Goal: Navigation & Orientation: Find specific page/section

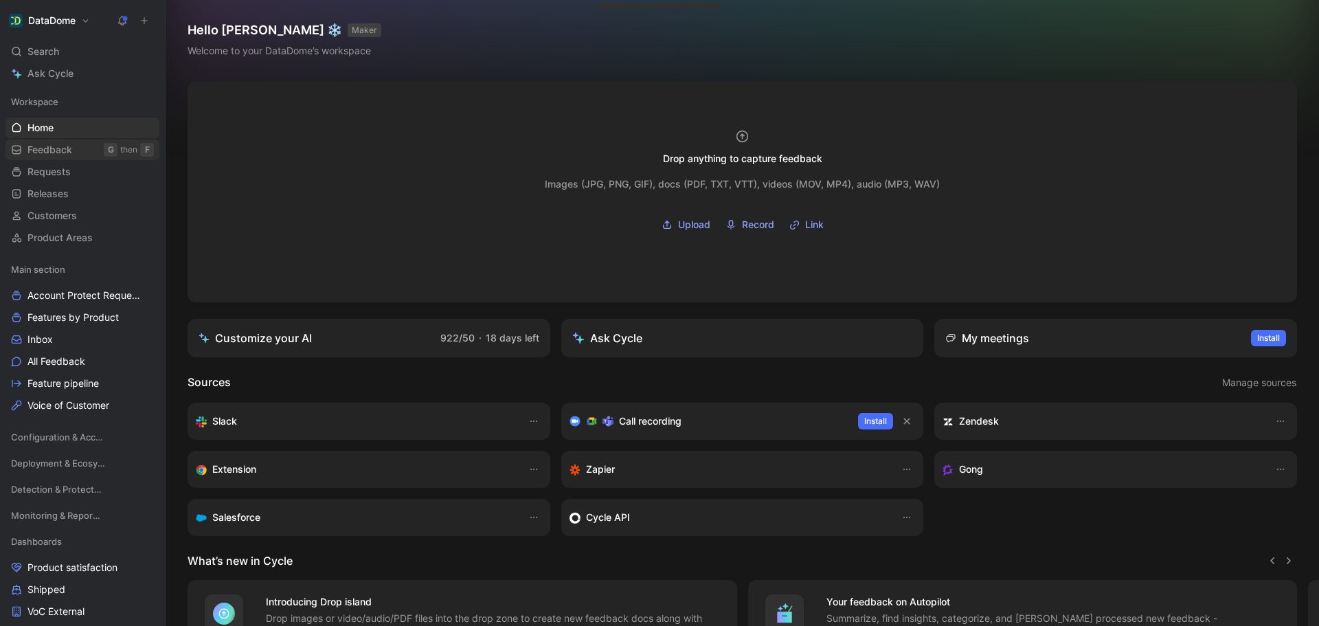
click at [56, 155] on span "Feedback" at bounding box center [49, 150] width 45 height 14
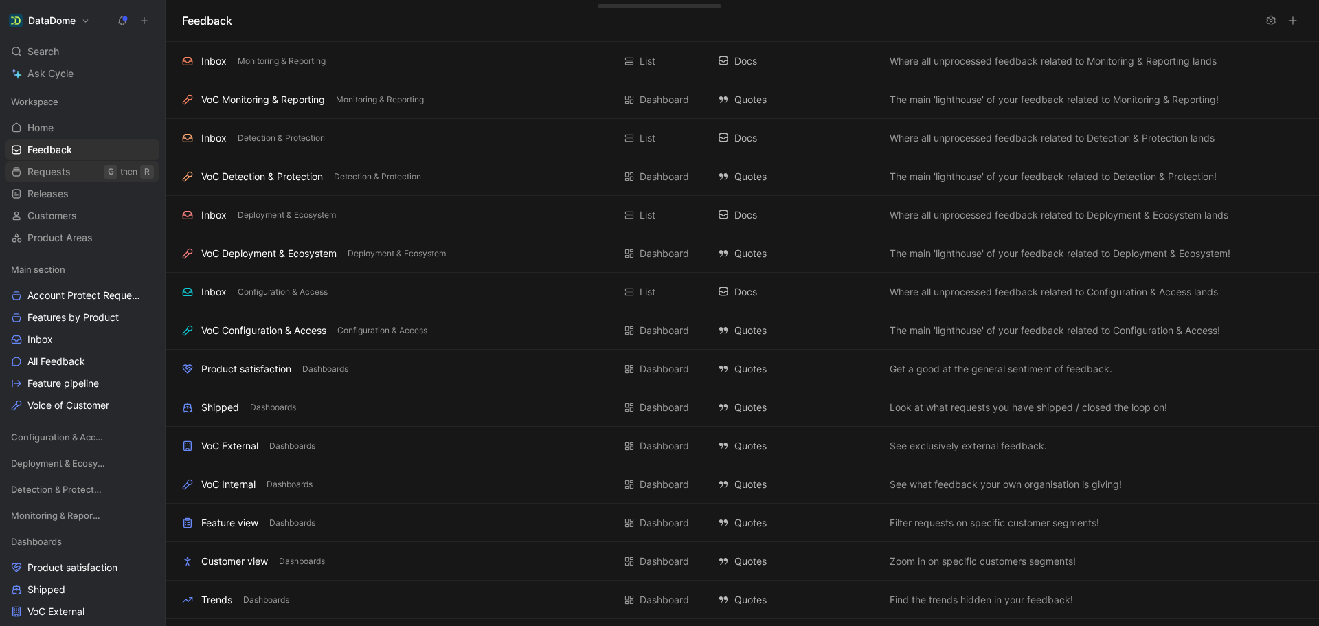
click at [58, 181] on link "Requests G then R" at bounding box center [82, 171] width 154 height 21
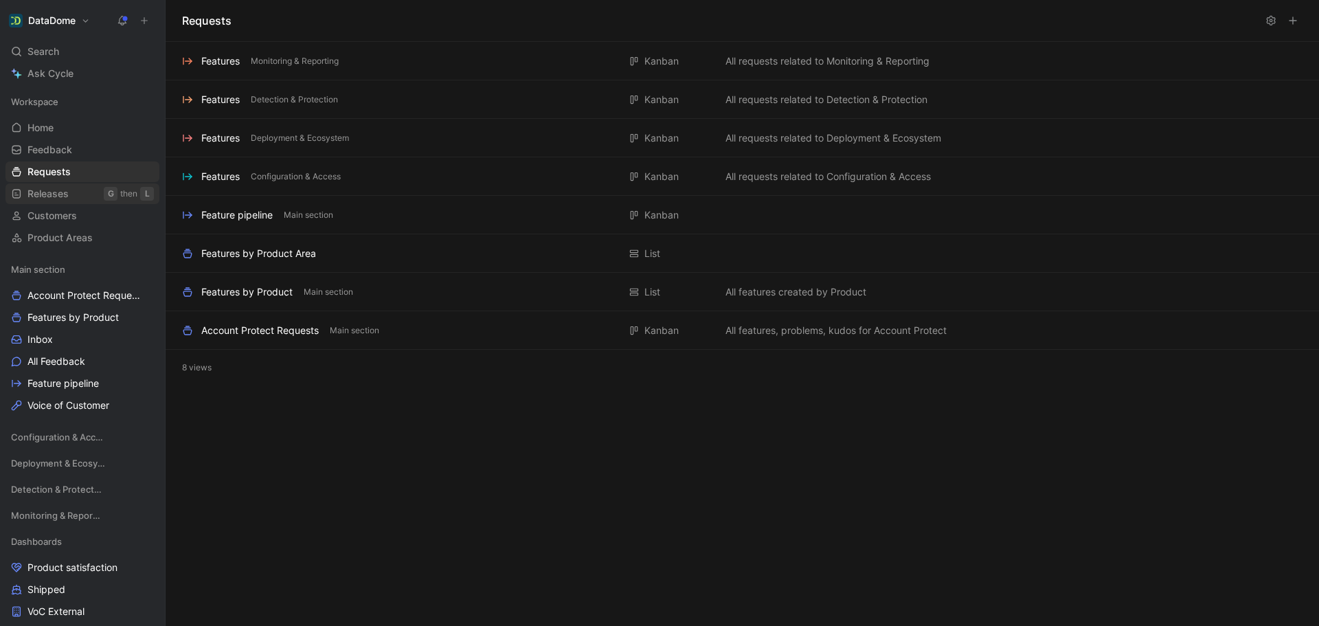
click at [63, 200] on span "Releases" at bounding box center [47, 194] width 41 height 14
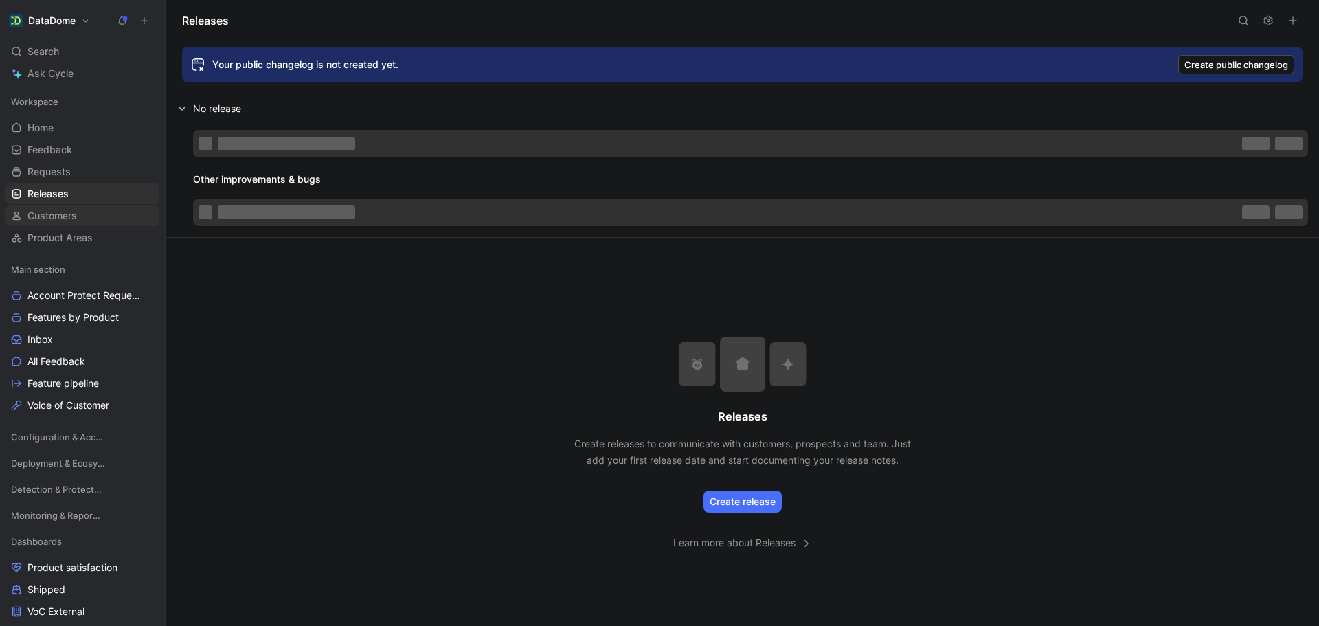
click at [63, 215] on span "Customers" at bounding box center [51, 216] width 49 height 14
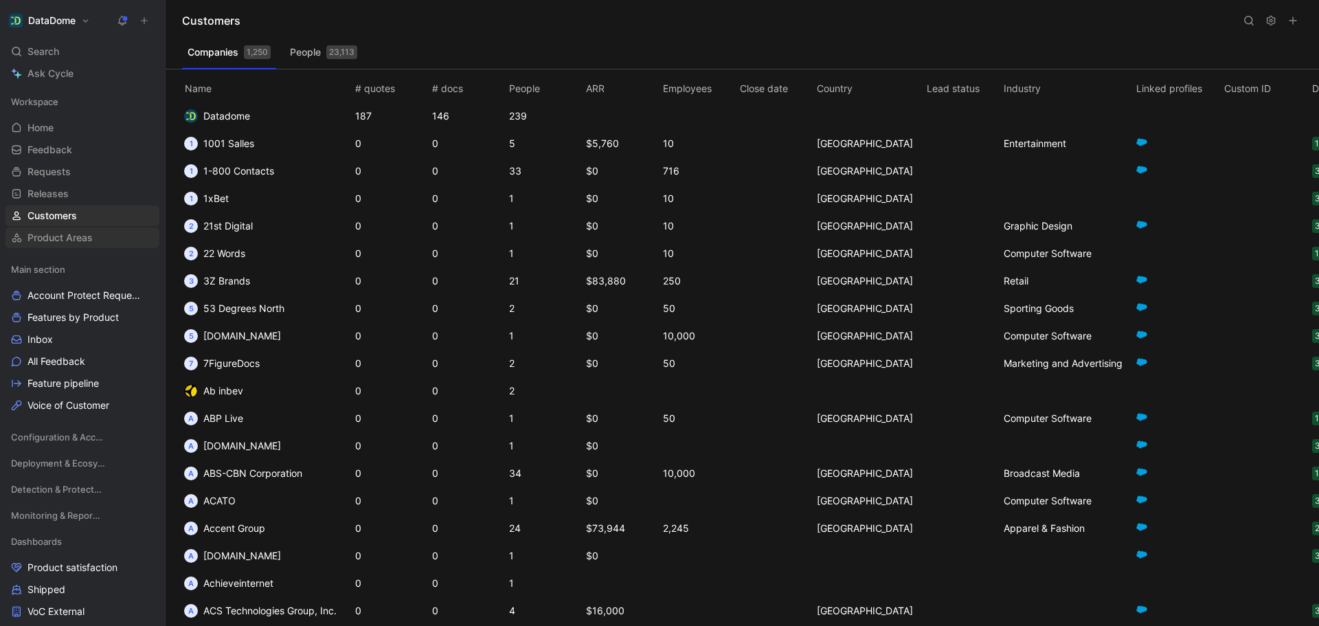
click at [57, 246] on link "Product Areas" at bounding box center [82, 237] width 154 height 21
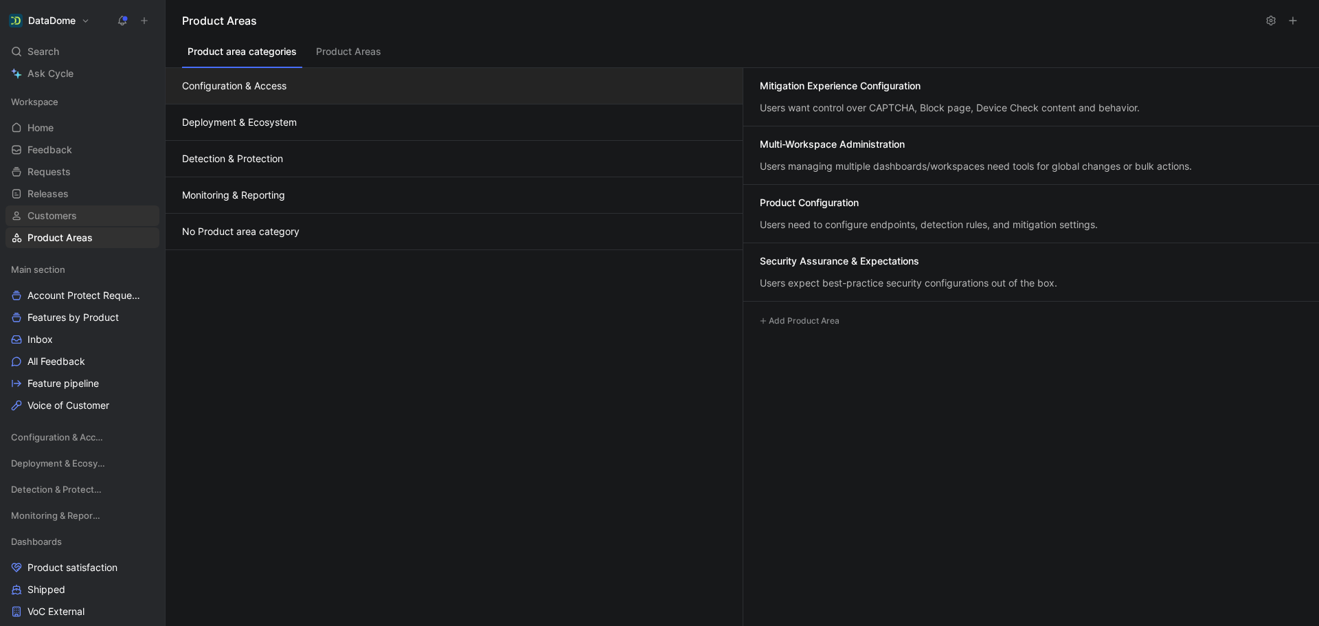
click at [58, 217] on span "Customers" at bounding box center [51, 216] width 49 height 14
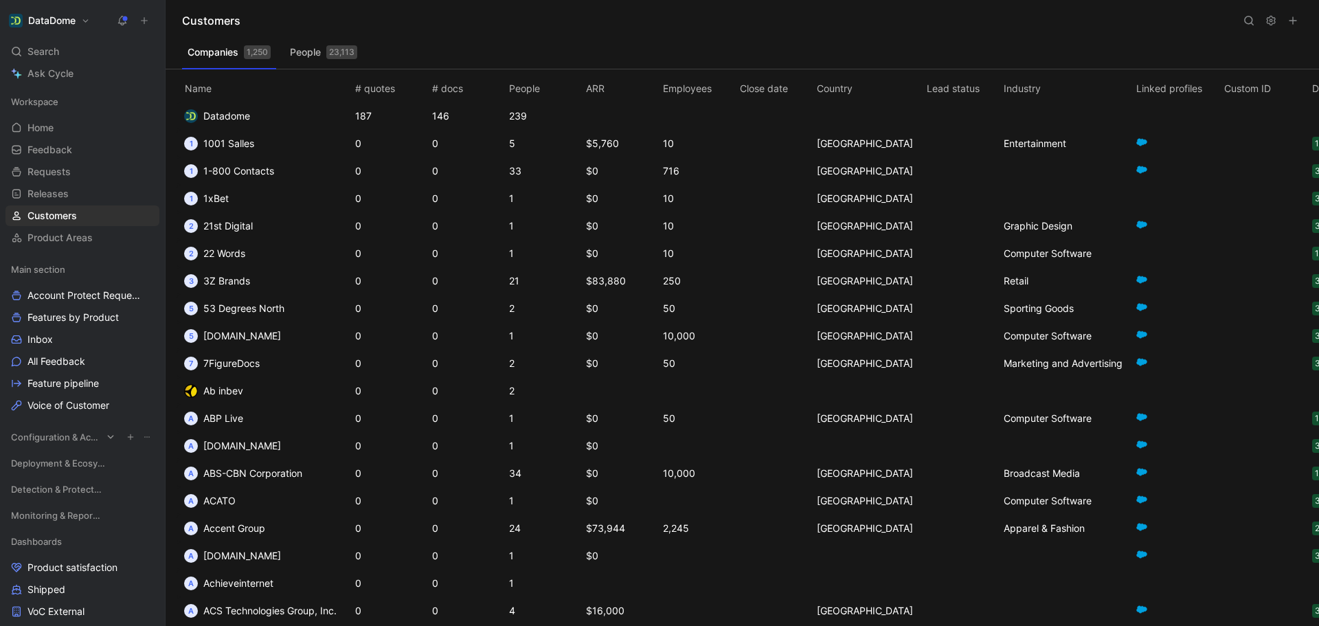
click at [65, 440] on span "Configuration & Access" at bounding box center [56, 437] width 91 height 14
click at [56, 484] on link "Inbox" at bounding box center [82, 485] width 154 height 21
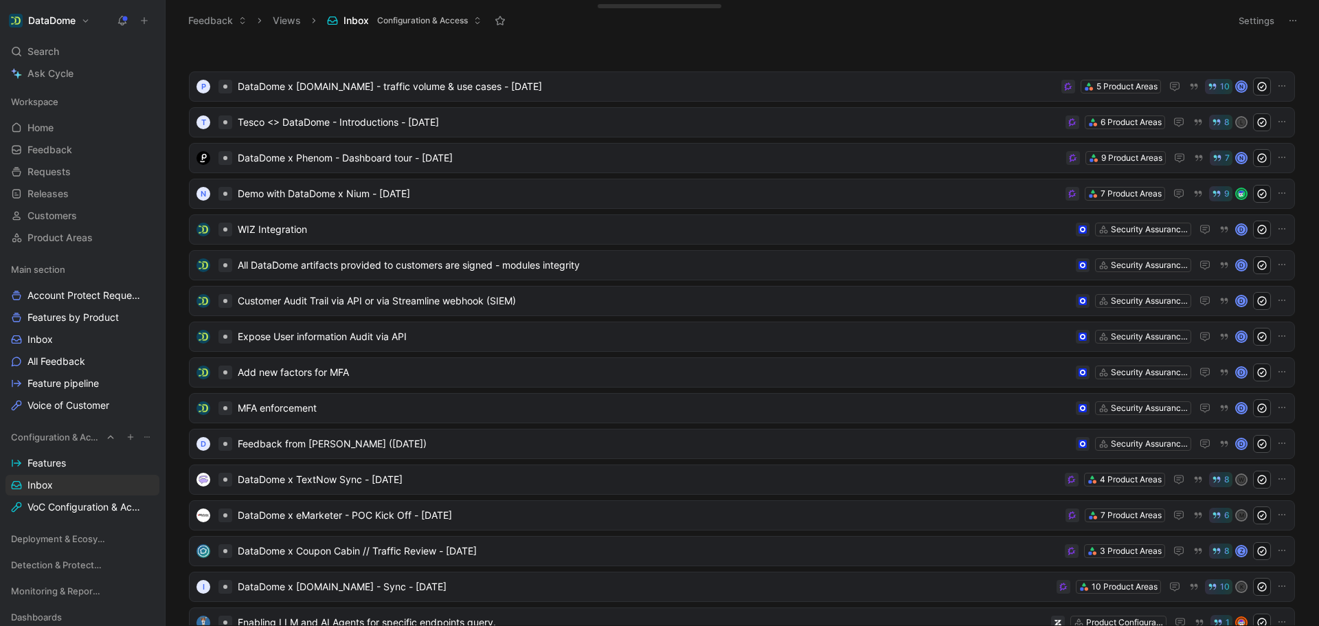
click at [55, 435] on span "Configuration & Access" at bounding box center [56, 437] width 91 height 14
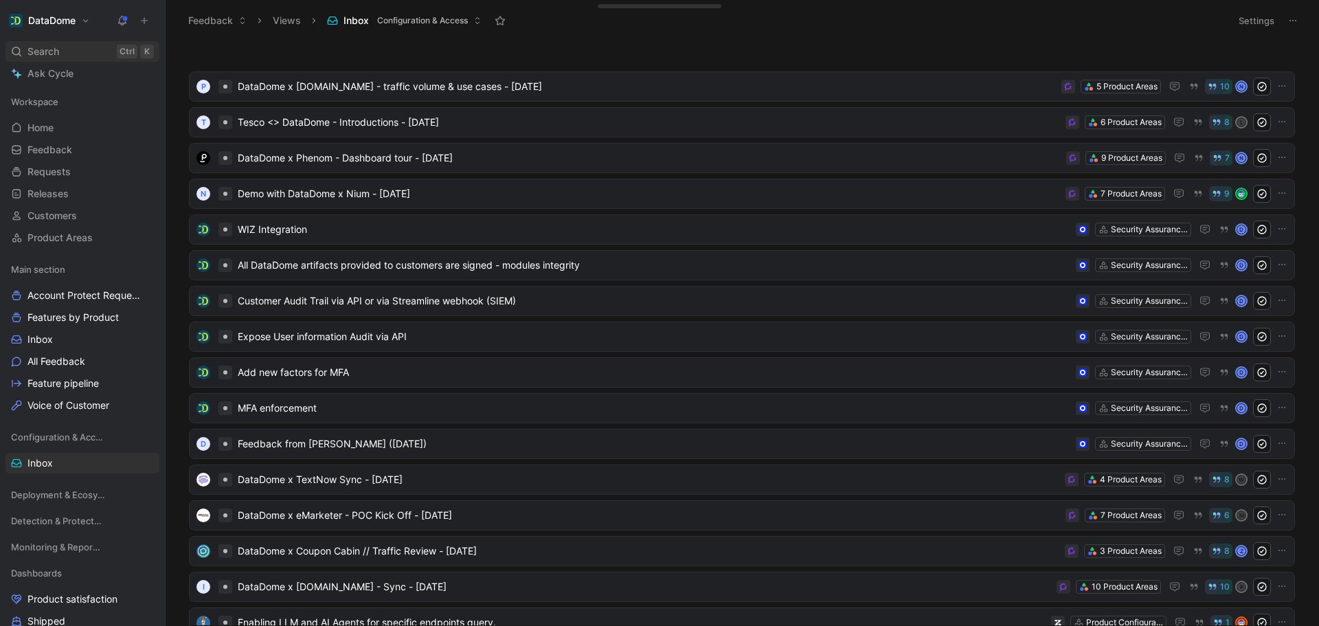
click at [48, 56] on span "Search" at bounding box center [43, 51] width 32 height 16
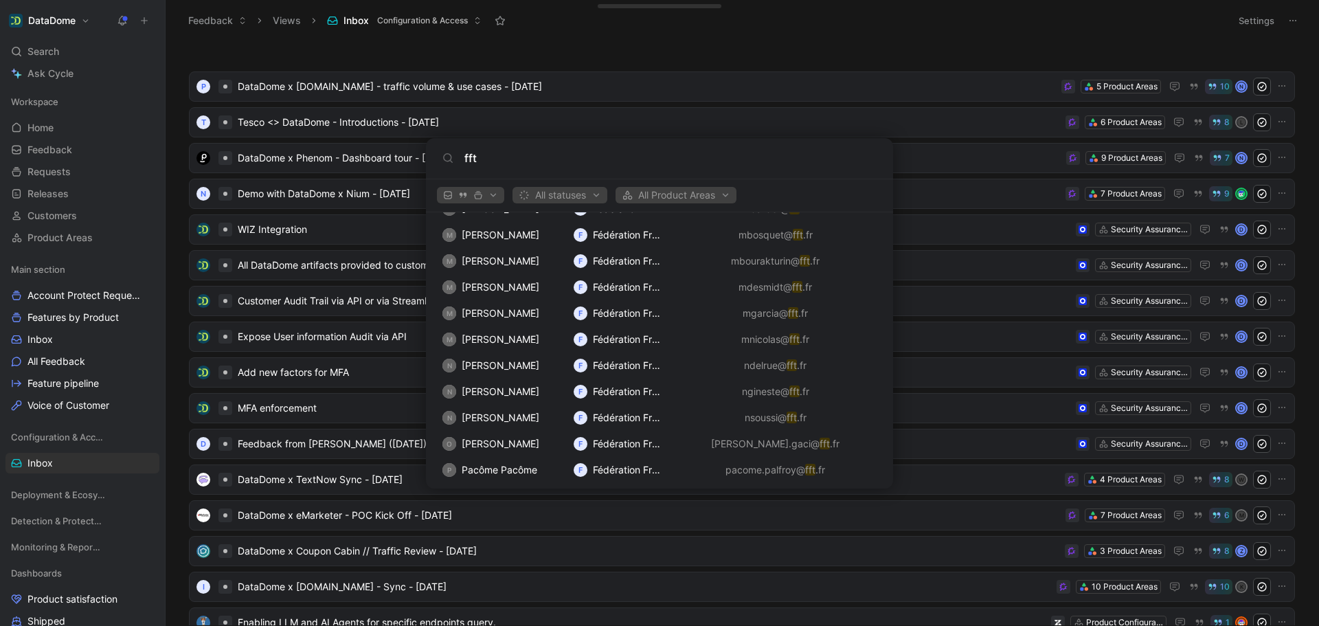
scroll to position [753, 0]
type input "fft"
click at [65, 245] on body "DataDome Search Ctrl K Ask Cycle Workspace Home G then H Feedback G then F Requ…" at bounding box center [659, 313] width 1319 height 626
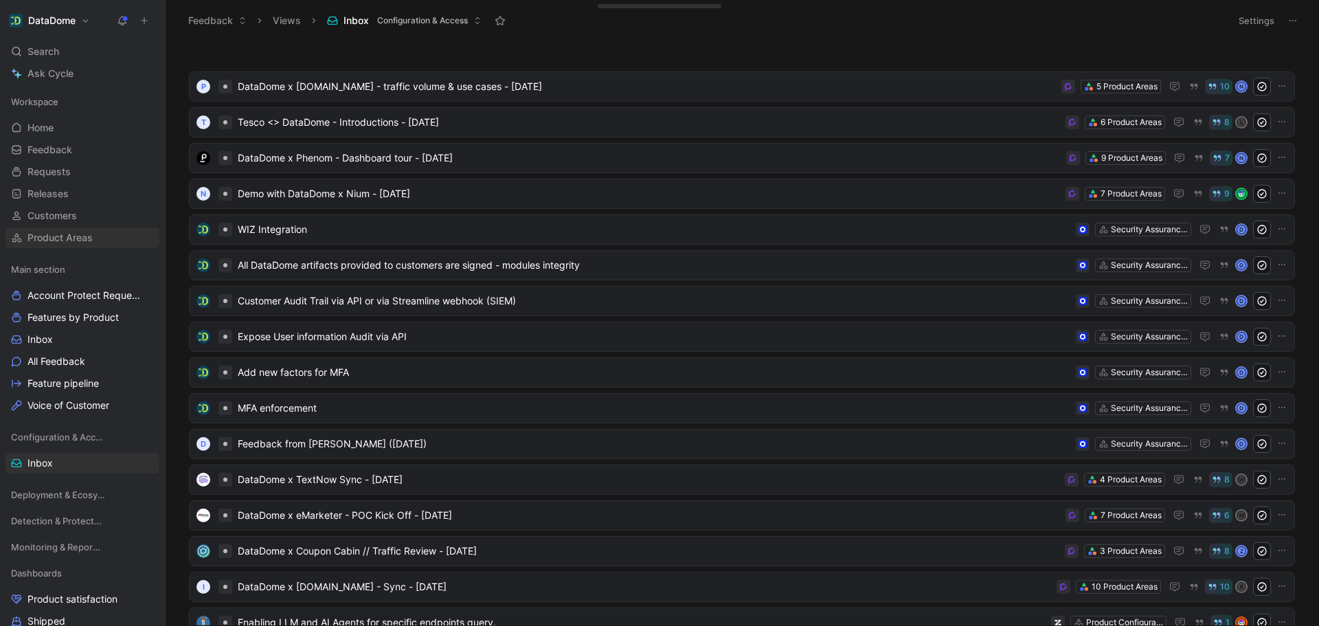
click at [55, 240] on span "Product Areas" at bounding box center [59, 238] width 65 height 14
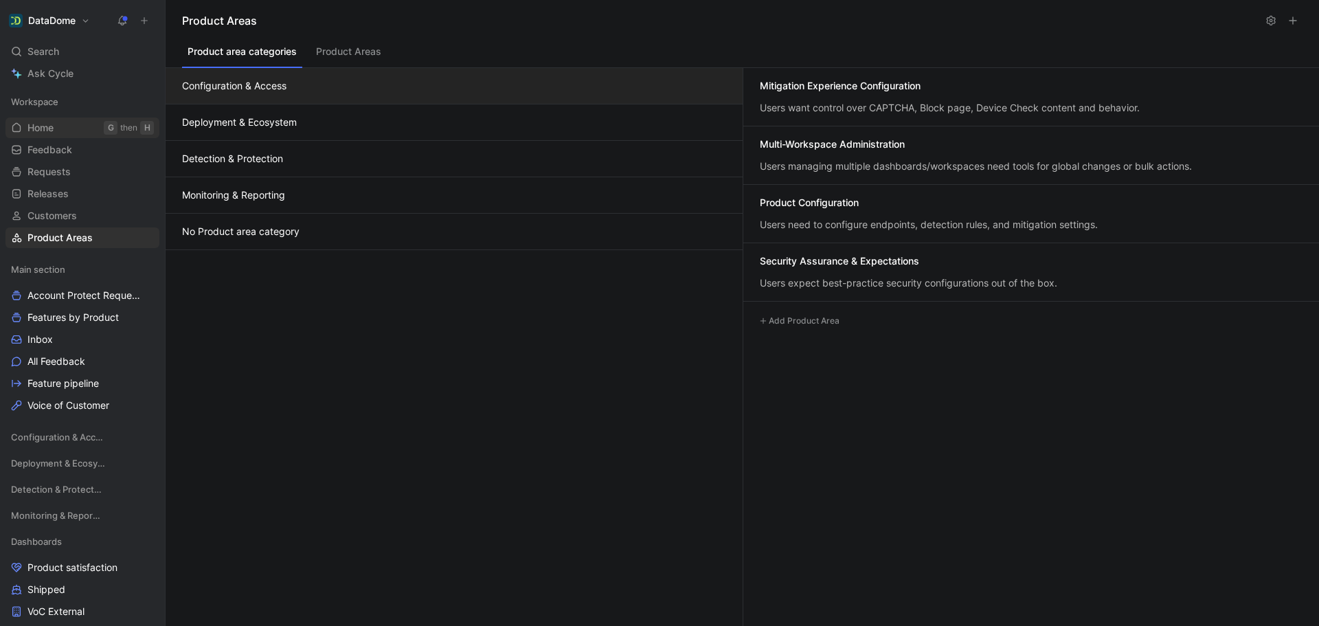
click at [56, 126] on link "Home G then H" at bounding box center [82, 127] width 154 height 21
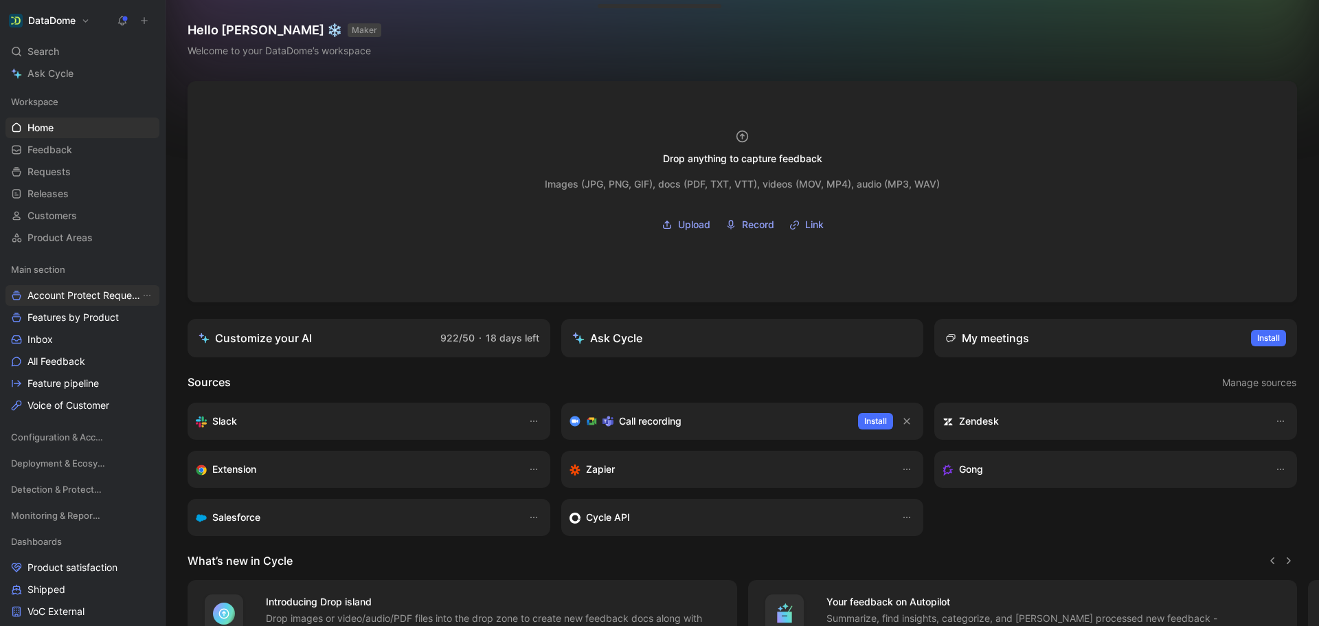
click at [83, 298] on span "Account Protect Requests" at bounding box center [83, 296] width 113 height 14
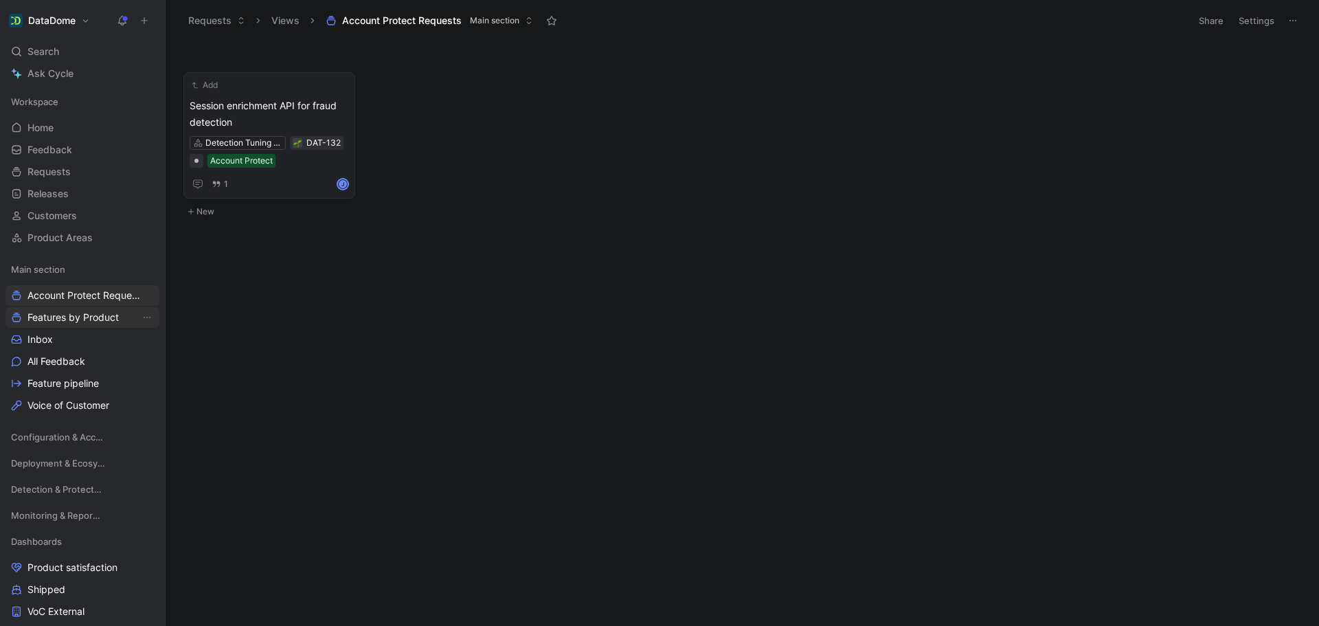
click at [70, 317] on span "Features by Product" at bounding box center [72, 318] width 91 height 14
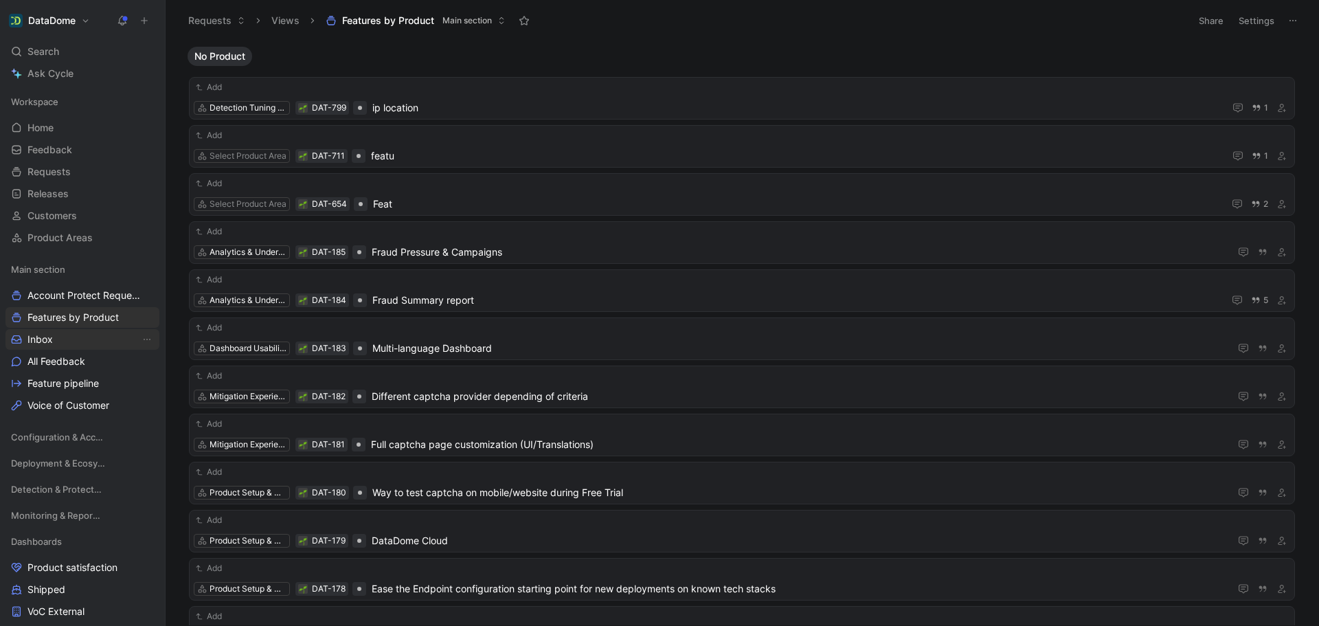
click at [65, 341] on link "Inbox" at bounding box center [82, 339] width 154 height 21
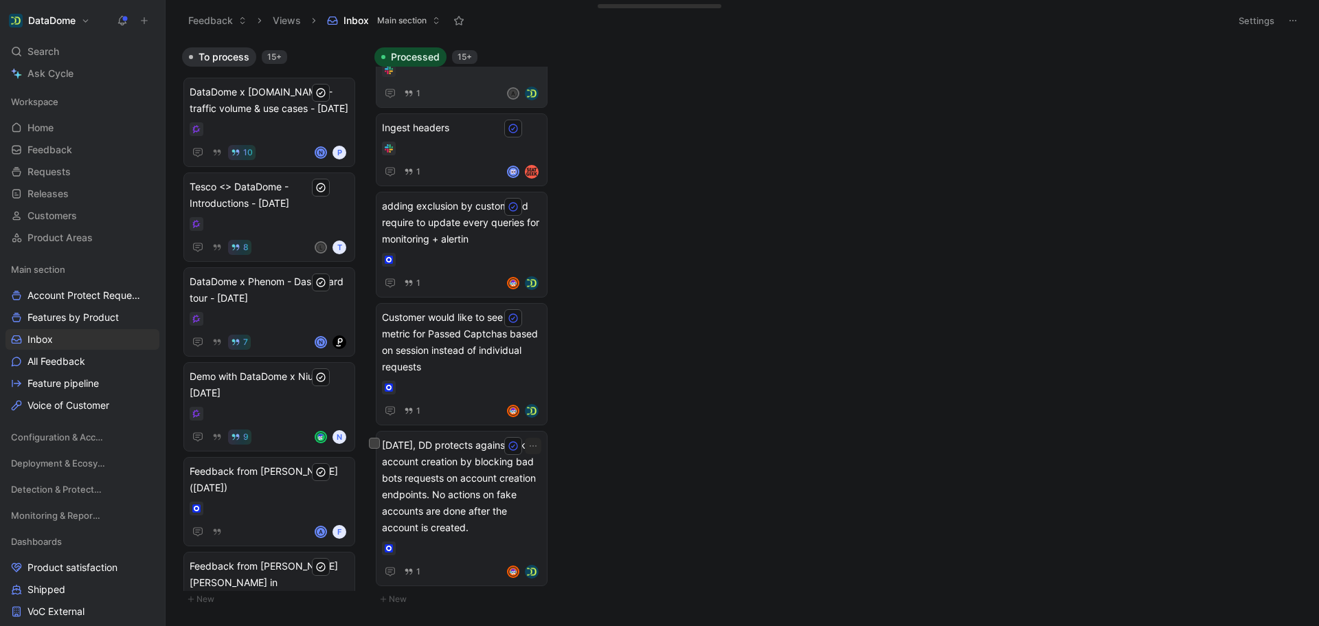
scroll to position [756, 0]
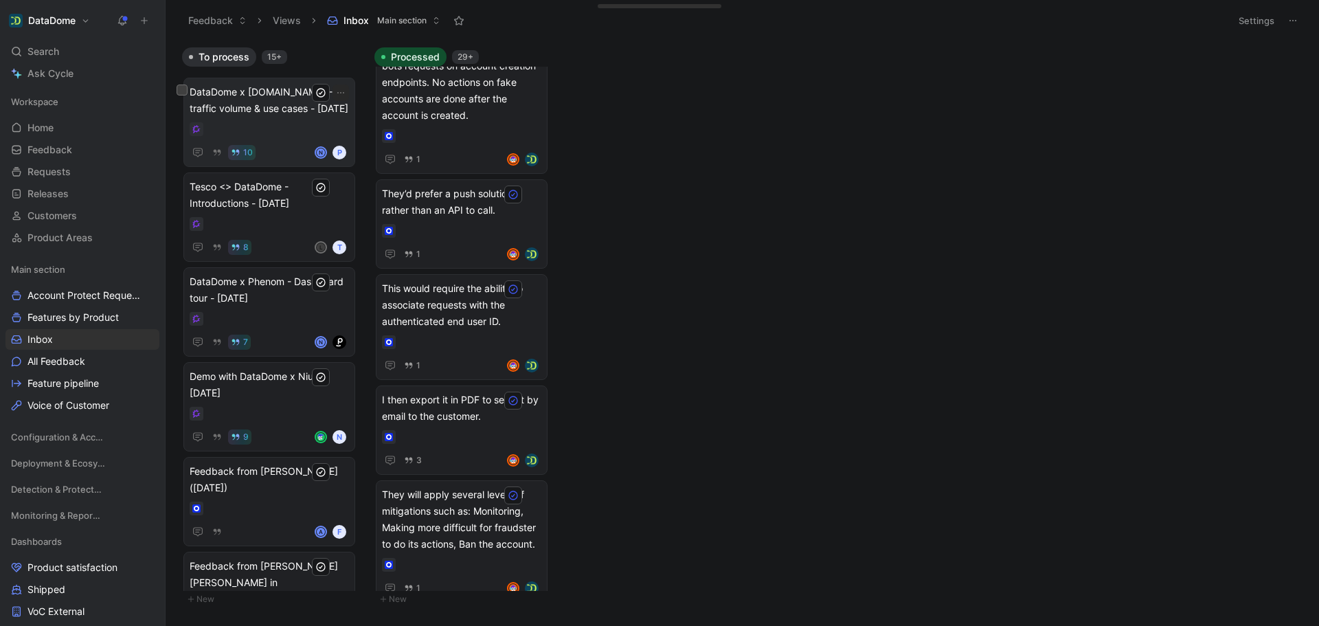
click at [277, 125] on div at bounding box center [269, 129] width 159 height 14
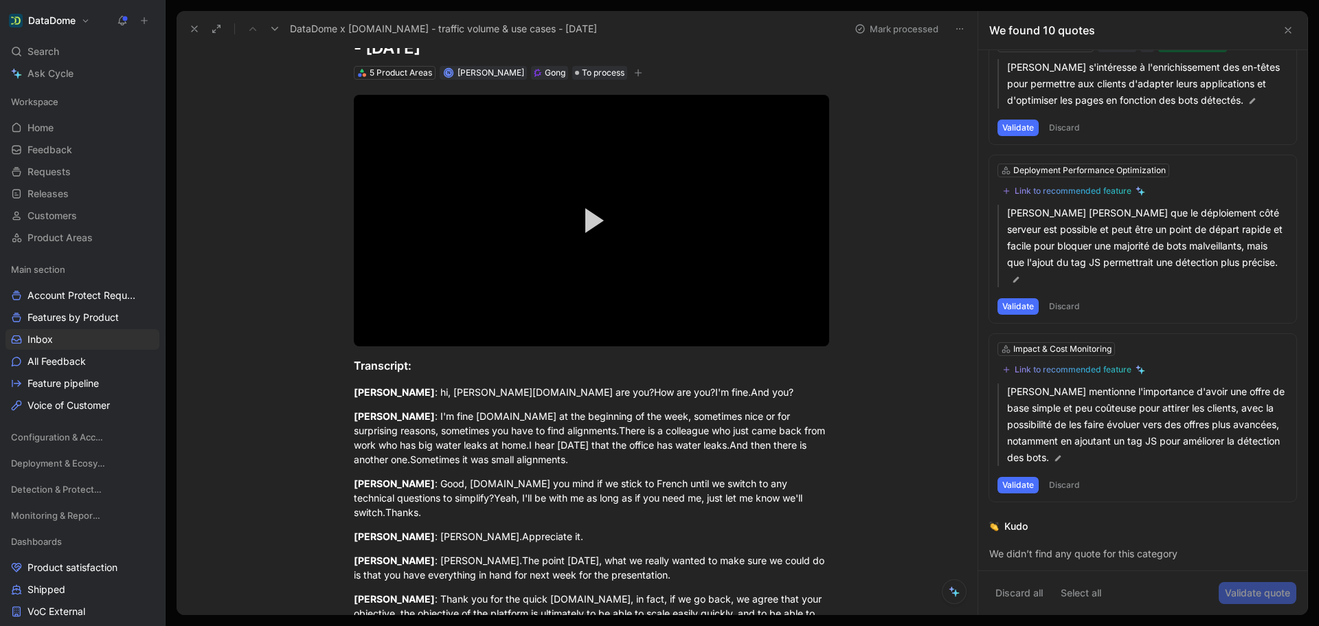
scroll to position [1257, 0]
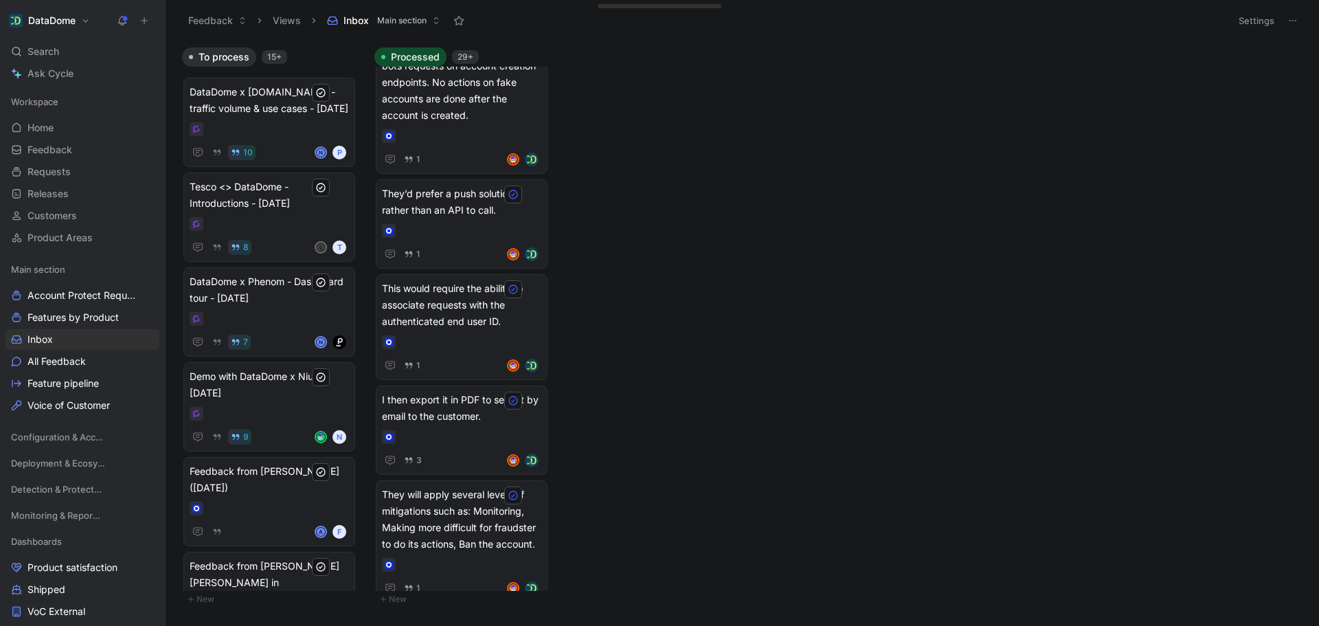
click at [411, 18] on span "Main section" at bounding box center [401, 21] width 49 height 14
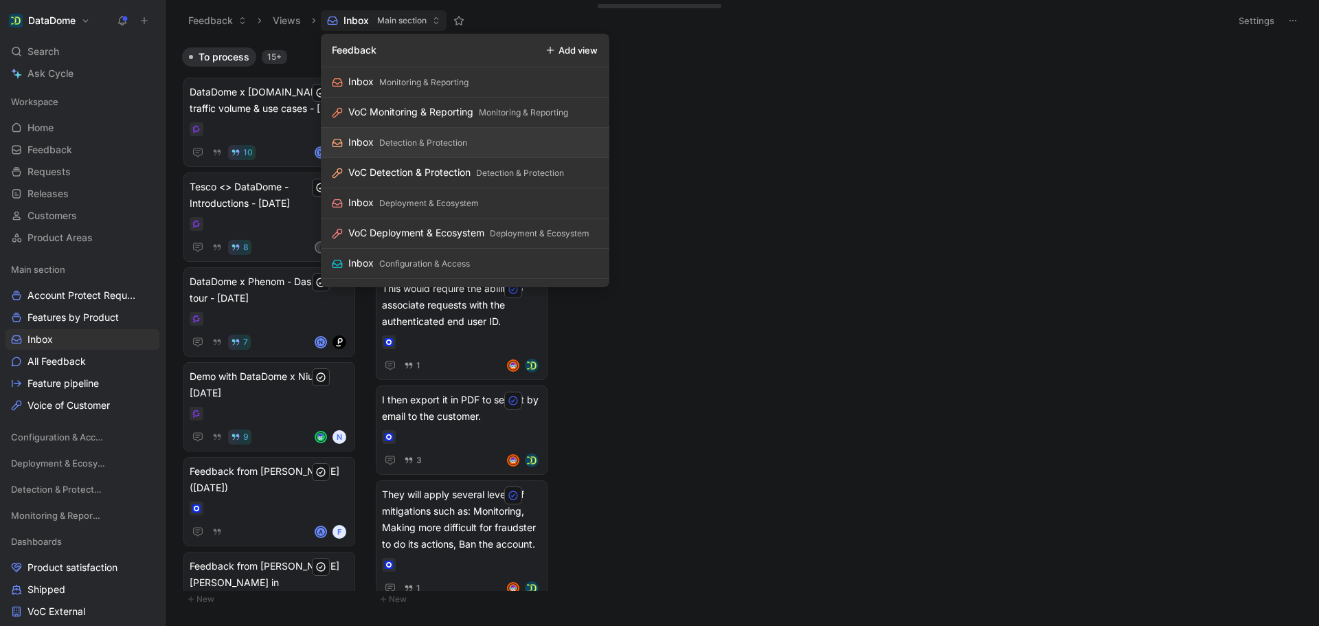
click at [509, 141] on link "Inbox Detection & Protection" at bounding box center [465, 143] width 289 height 30
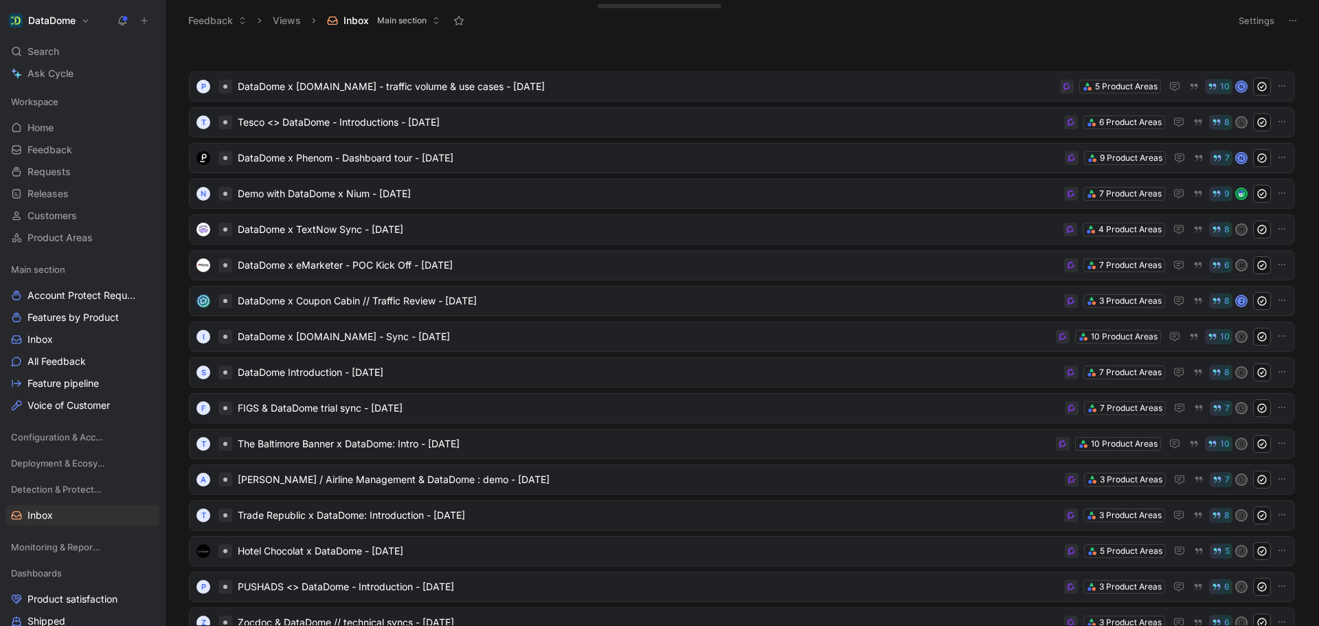
click at [429, 23] on button "Inbox Main section" at bounding box center [384, 20] width 126 height 21
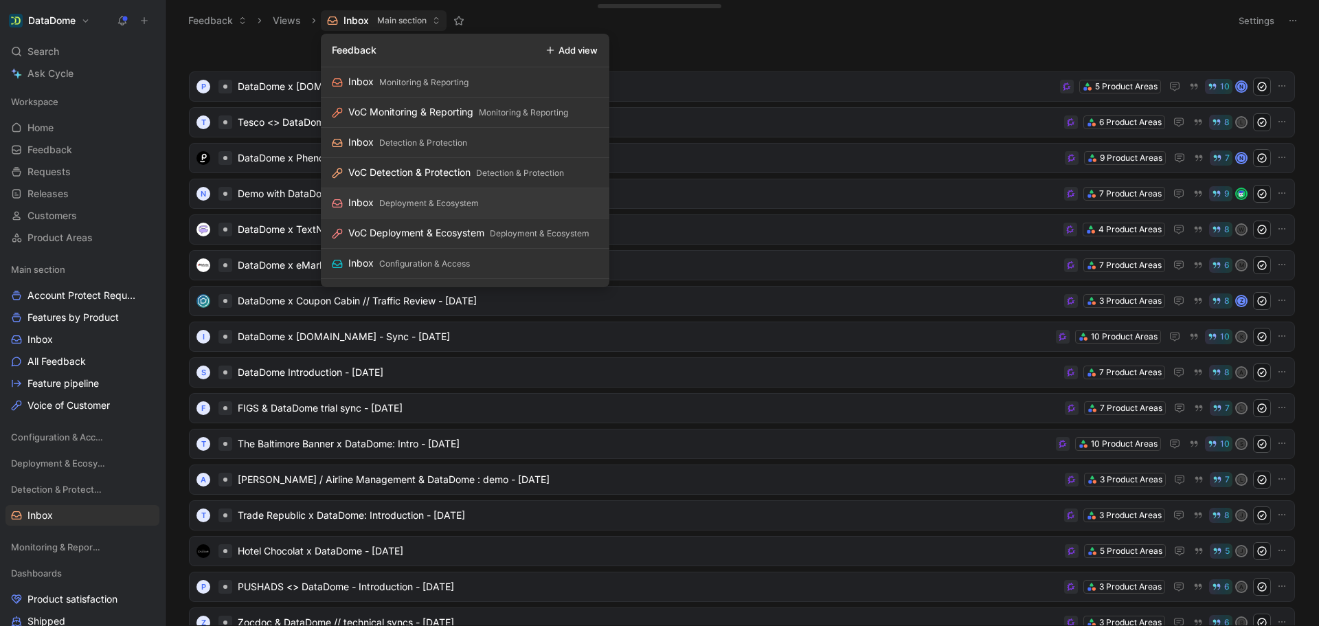
click at [484, 191] on link "Inbox Deployment & Ecosystem" at bounding box center [465, 203] width 289 height 30
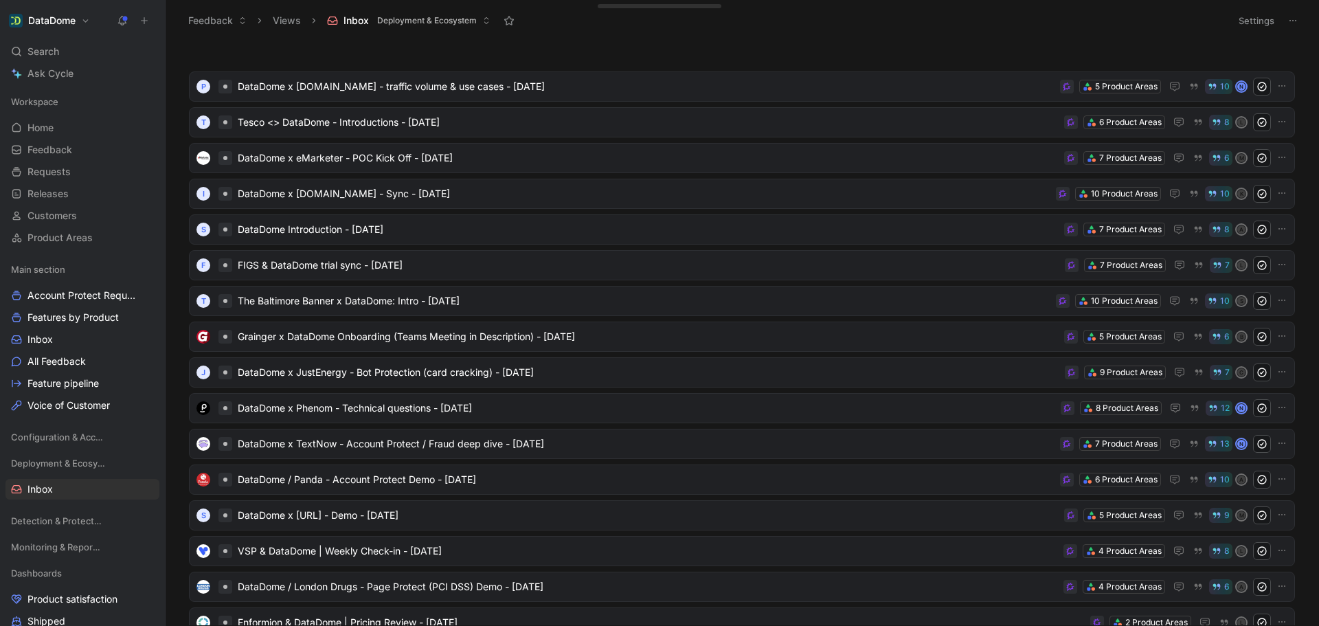
click at [414, 21] on span "Deployment & Ecosystem" at bounding box center [427, 21] width 100 height 14
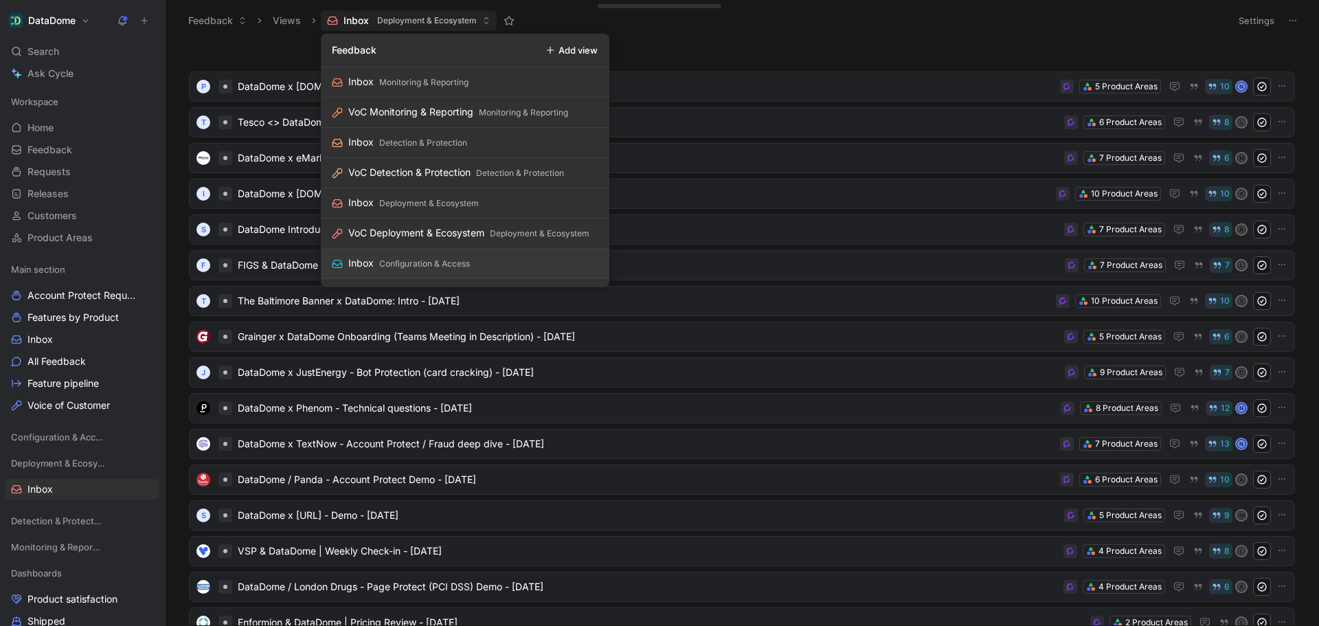
click at [502, 265] on link "Inbox Configuration & Access" at bounding box center [465, 264] width 289 height 30
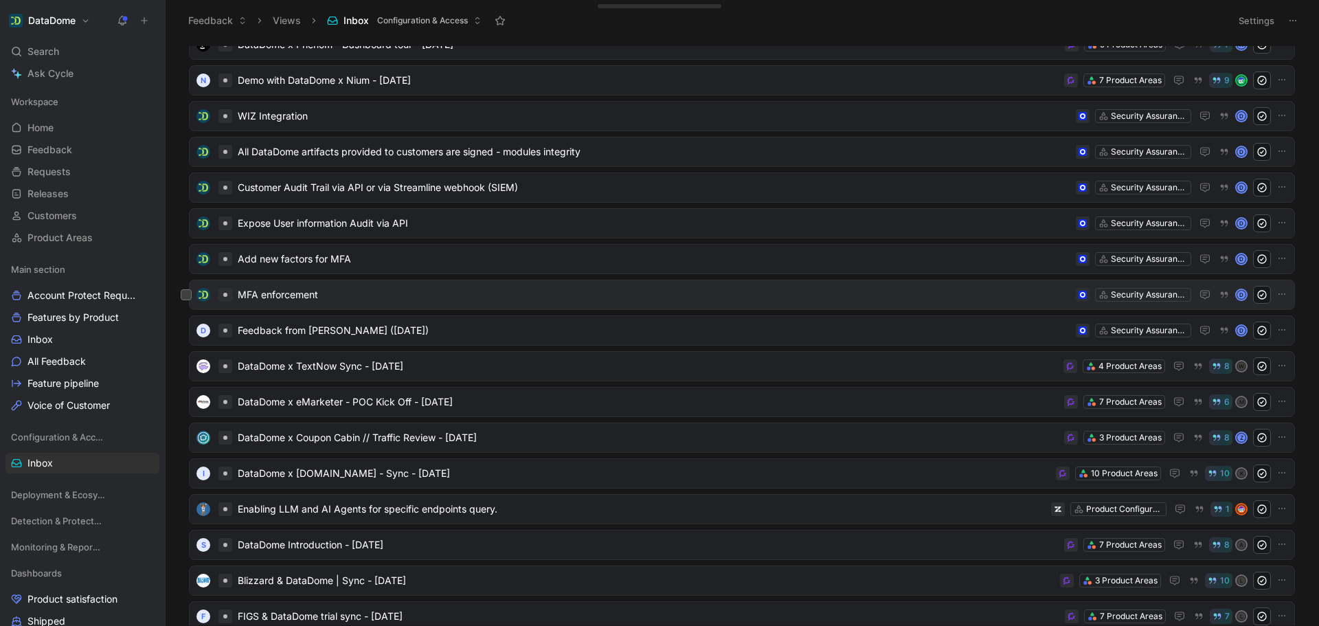
scroll to position [137, 0]
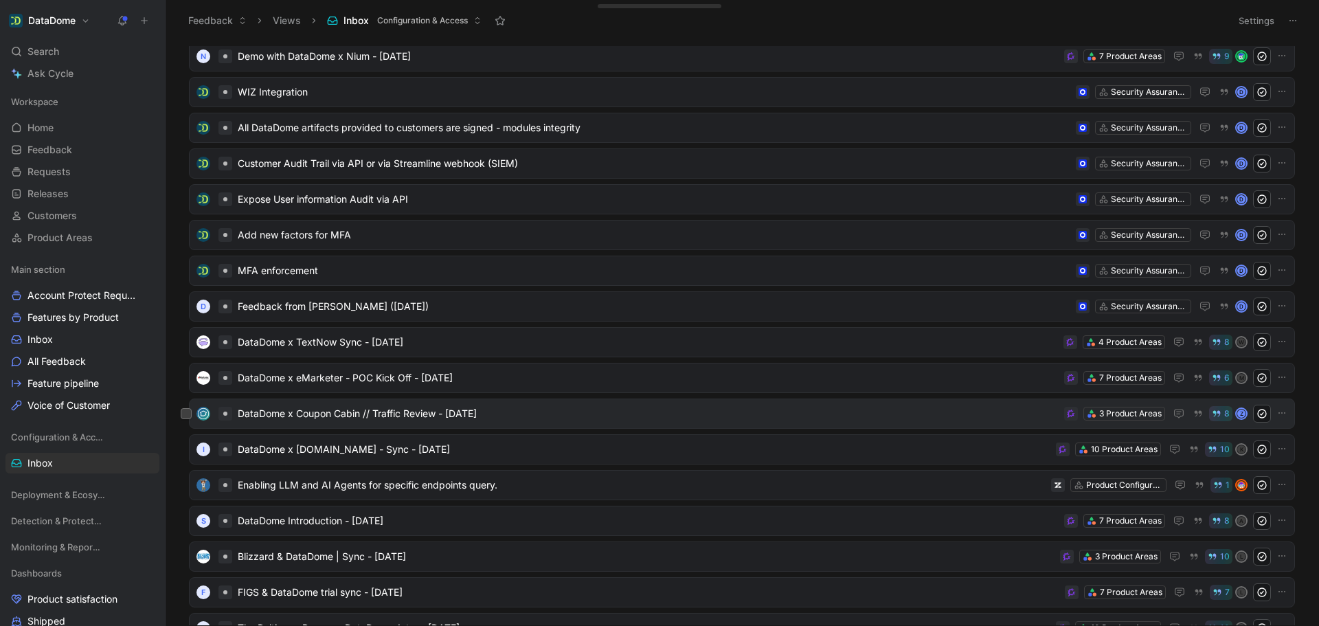
click at [609, 423] on div "DataDome x Coupon Cabin // Traffic Review - [DATE] 3 Product Areas 8 Z" at bounding box center [742, 414] width 1106 height 30
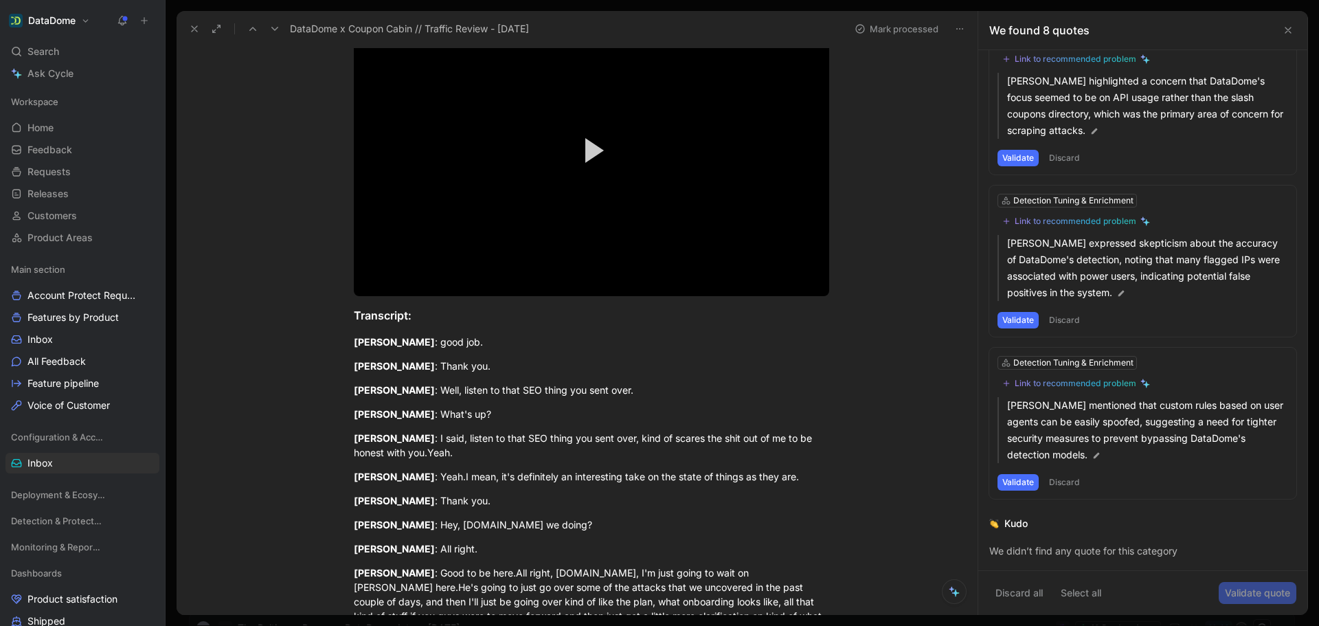
scroll to position [137, 0]
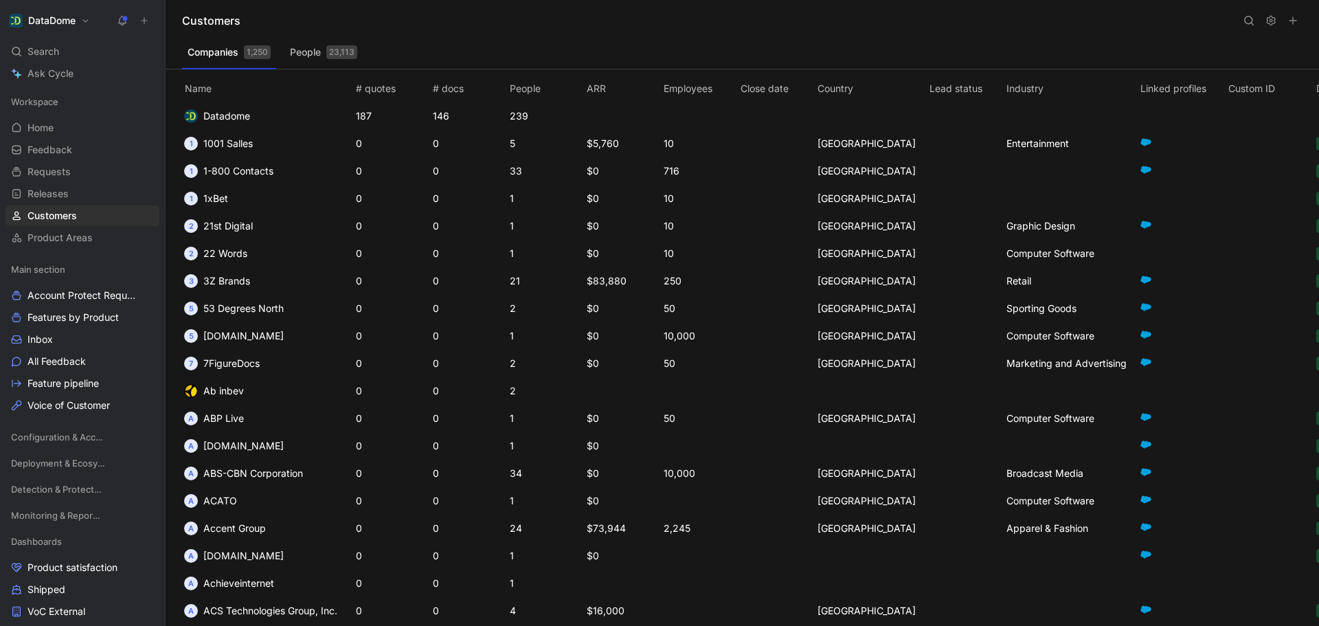
click at [599, 88] on th "ARR" at bounding box center [622, 85] width 77 height 33
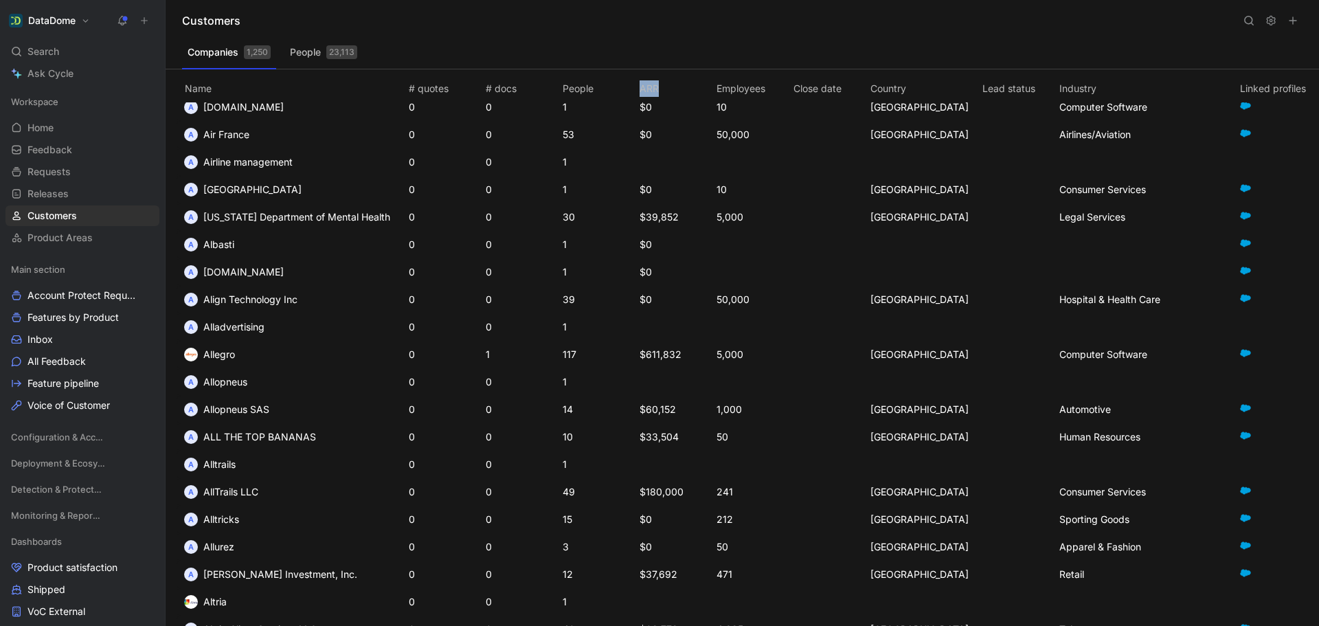
scroll to position [1249, 0]
